Goal: Task Accomplishment & Management: Manage account settings

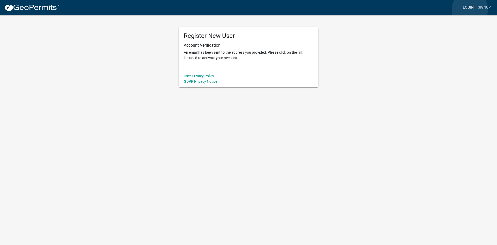
click at [470, 9] on link "Login" at bounding box center [468, 8] width 15 height 10
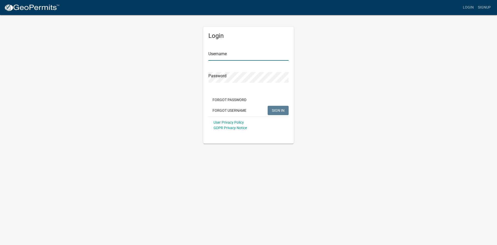
click at [215, 57] on input "Username" at bounding box center [248, 55] width 80 height 11
type input "Jsdoster"
click at [279, 111] on span "SIGN IN" at bounding box center [278, 110] width 13 height 4
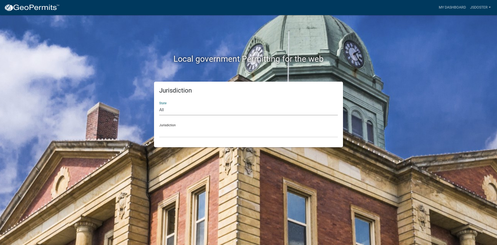
click at [160, 110] on select "All [US_STATE] [US_STATE] [US_STATE] [US_STATE] [US_STATE] [US_STATE] [US_STATE…" at bounding box center [248, 110] width 179 height 11
select select "[US_STATE]"
click at [159, 105] on select "All [US_STATE] [US_STATE] [US_STATE] [US_STATE] [US_STATE] [US_STATE] [US_STATE…" at bounding box center [248, 110] width 179 height 11
click at [167, 127] on select "[GEOGRAPHIC_DATA], [US_STATE][PERSON_NAME][GEOGRAPHIC_DATA], [US_STATE][PERSON_…" at bounding box center [248, 132] width 179 height 11
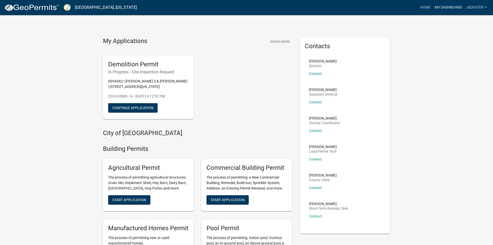
click at [446, 6] on link "My Dashboard" at bounding box center [448, 8] width 31 height 10
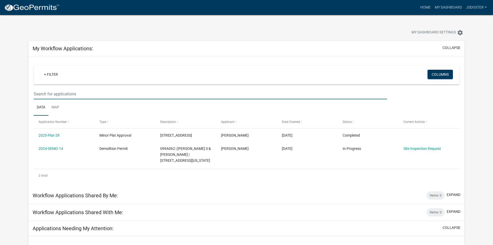
click at [39, 96] on input "text" at bounding box center [210, 94] width 353 height 11
type input "1"
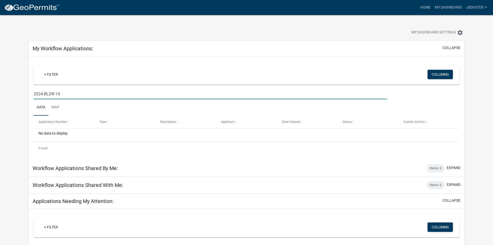
type input "2024-BLDR-14"
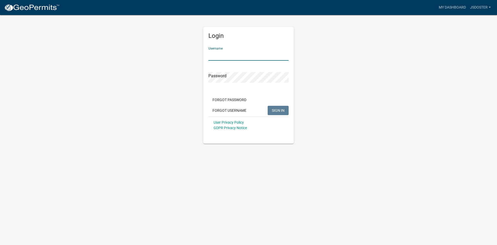
click at [232, 56] on input "Username" at bounding box center [248, 55] width 80 height 11
type input "MDoster"
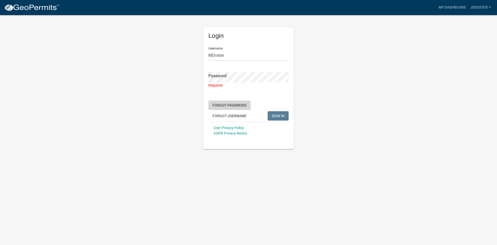
click at [228, 101] on button "Forgot Password" at bounding box center [229, 104] width 42 height 9
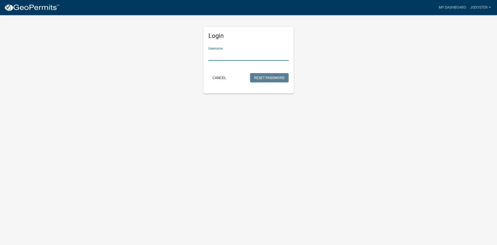
click at [222, 58] on input "Username" at bounding box center [248, 55] width 80 height 11
type input "MDoster"
click at [279, 75] on button "Reset Password" at bounding box center [269, 77] width 39 height 9
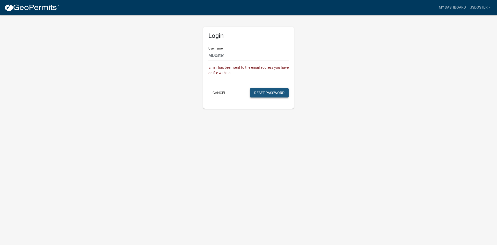
click at [274, 95] on button "Reset Password" at bounding box center [269, 92] width 39 height 9
click at [477, 7] on link "Jsdoster" at bounding box center [480, 8] width 25 height 10
click at [465, 40] on link "Logout" at bounding box center [472, 38] width 41 height 12
